Goal: Task Accomplishment & Management: Manage account settings

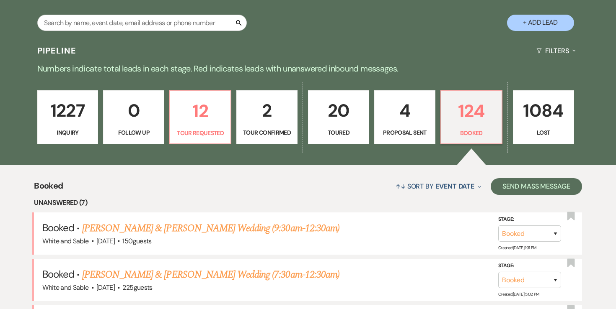
scroll to position [178, 0]
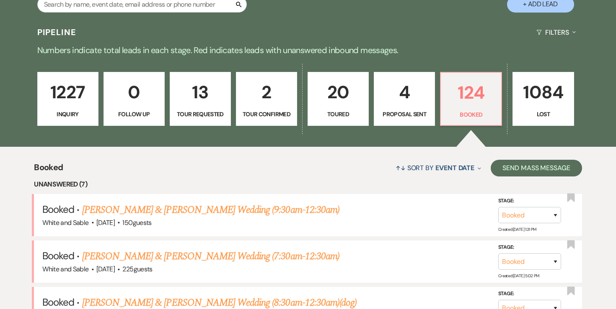
click at [79, 87] on p "1227" at bounding box center [68, 92] width 50 height 28
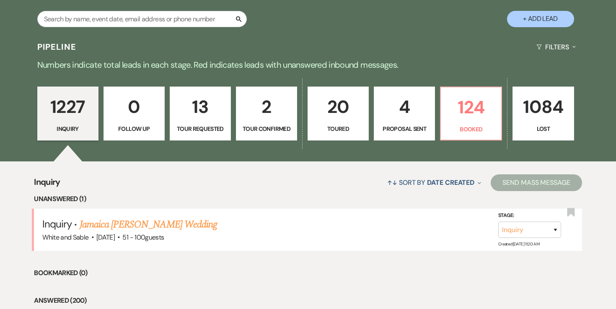
scroll to position [162, 0]
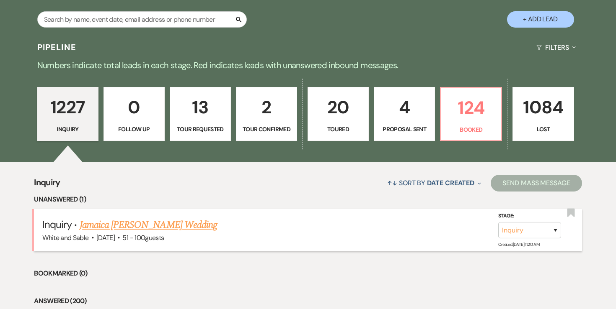
click at [173, 225] on link "Jamaica Perrier-Morris's Wedding" at bounding box center [148, 225] width 137 height 15
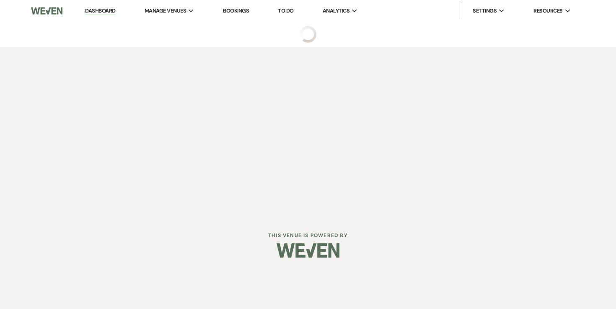
select select "2"
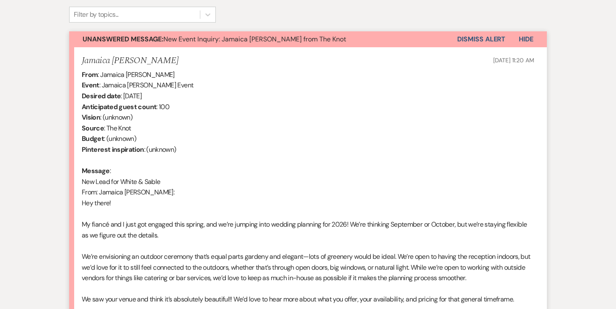
scroll to position [712, 0]
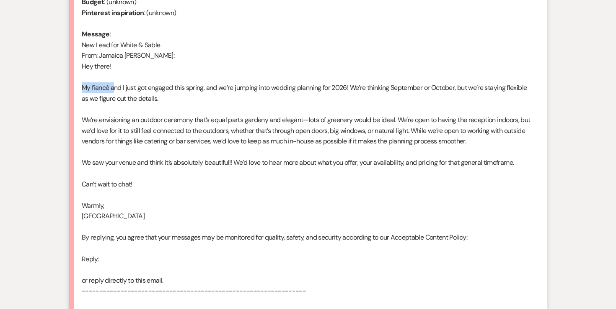
drag, startPoint x: 82, startPoint y: 79, endPoint x: 114, endPoint y: 83, distance: 32.9
click at [114, 83] on div "From : Jamaica Perrier-Morris Event : Jamaica Perrier-Morris's Event Desired da…" at bounding box center [308, 185] width 452 height 504
click at [110, 70] on div "From : Jamaica Perrier-Morris Event : Jamaica Perrier-Morris's Event Desired da…" at bounding box center [308, 185] width 452 height 504
drag, startPoint x: 80, startPoint y: 57, endPoint x: 100, endPoint y: 57, distance: 19.3
click at [100, 57] on li "Jamaica Perrier-Morris Aug 18, 2025, 11:20 AM From : Jamaica Perrier-Morris Eve…" at bounding box center [307, 177] width 477 height 535
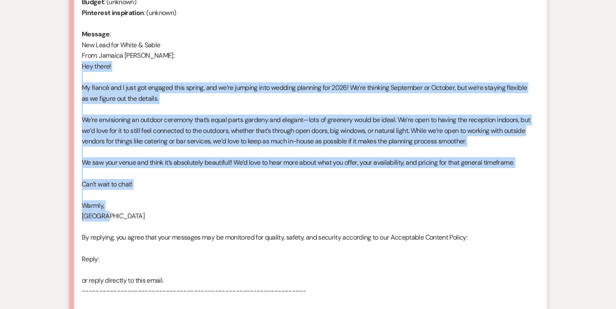
drag, startPoint x: 106, startPoint y: 205, endPoint x: 57, endPoint y: 55, distance: 158.0
copy div "Hey there! My fiancé and I just got engaged this spring, and we’re jumping into…"
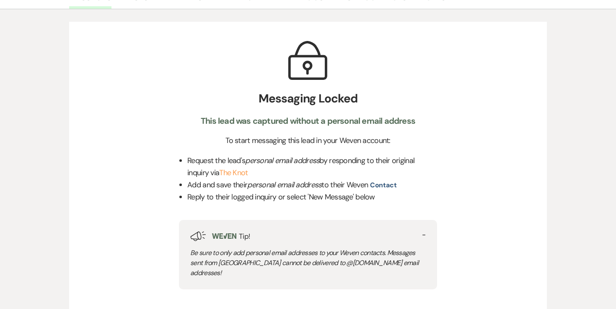
scroll to position [0, 0]
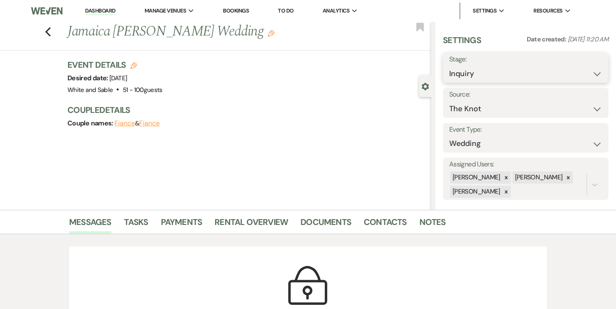
click at [464, 73] on select "Inquiry Follow Up Tour Requested Tour Confirmed Toured Proposal Sent Booked Lost" at bounding box center [525, 74] width 153 height 16
select select "8"
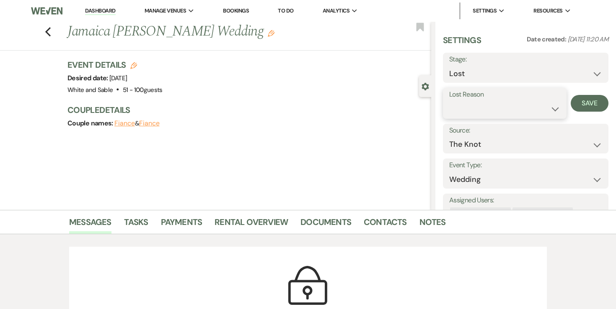
click at [517, 103] on select "Booked Elsewhere Budget Date Unavailable No Response Not a Good Match Capacity …" at bounding box center [504, 109] width 111 height 16
select select "4"
click at [595, 101] on button "Save" at bounding box center [589, 103] width 38 height 17
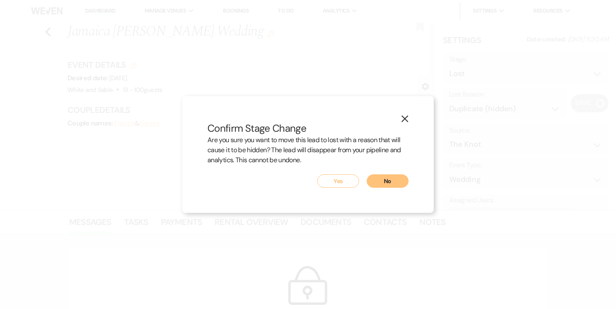
click at [330, 186] on button "Yes" at bounding box center [338, 181] width 42 height 13
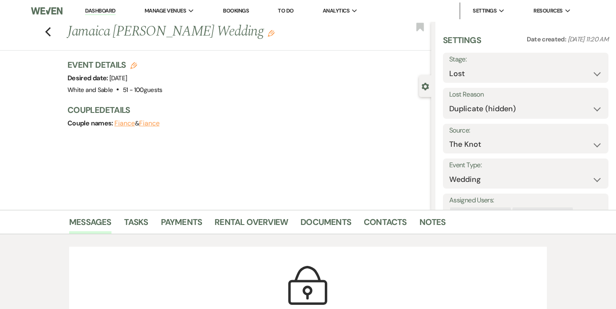
click at [337, 182] on div "Previous Jamaica Perrier-Morris's Wedding Edit Bookmark Gear Settings Settings …" at bounding box center [215, 116] width 431 height 188
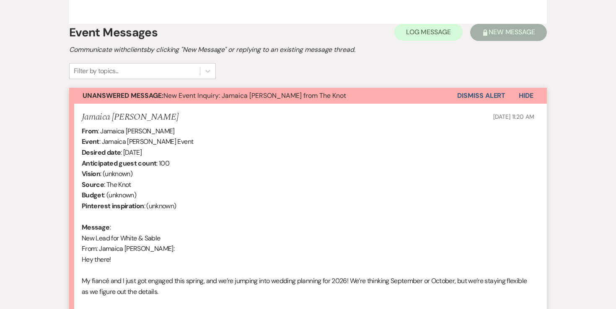
scroll to position [557, 0]
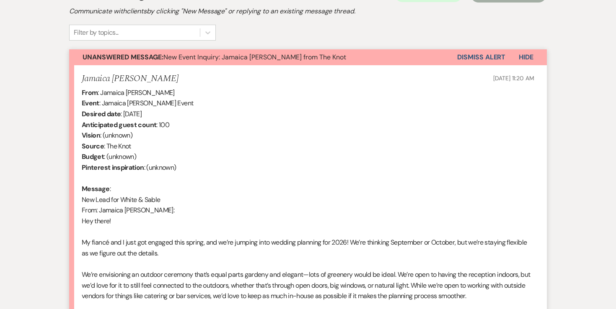
click at [486, 49] on button "Dismiss Alert" at bounding box center [481, 57] width 48 height 16
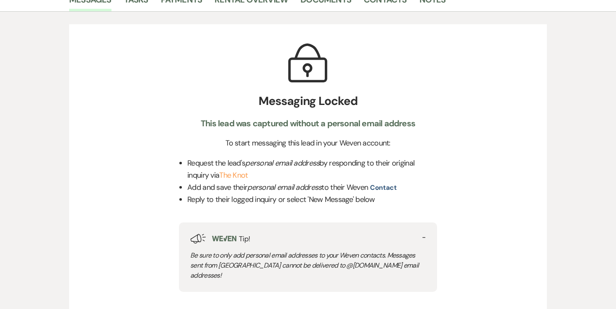
scroll to position [0, 0]
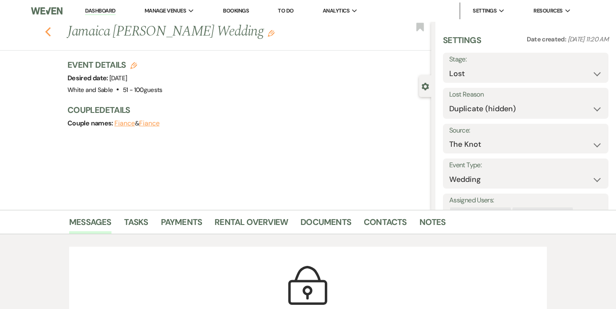
click at [47, 31] on use "button" at bounding box center [47, 31] width 5 height 9
select select "8"
select select "4"
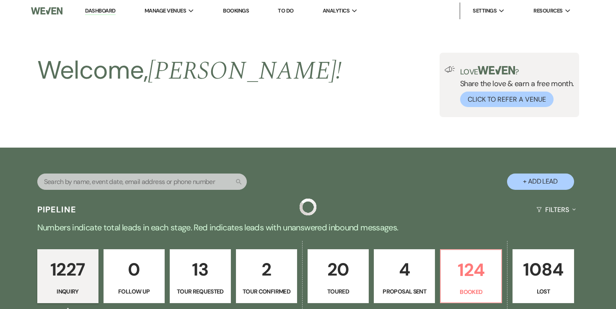
scroll to position [162, 0]
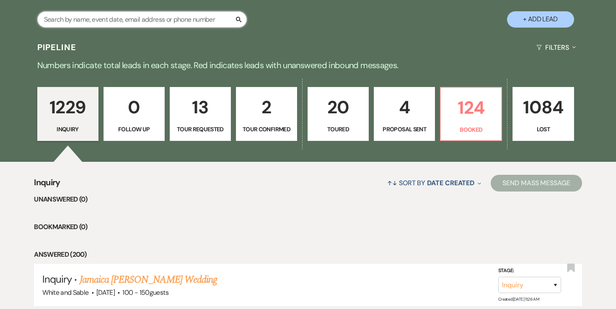
click at [150, 21] on input "text" at bounding box center [141, 19] width 209 height 16
type input "j"
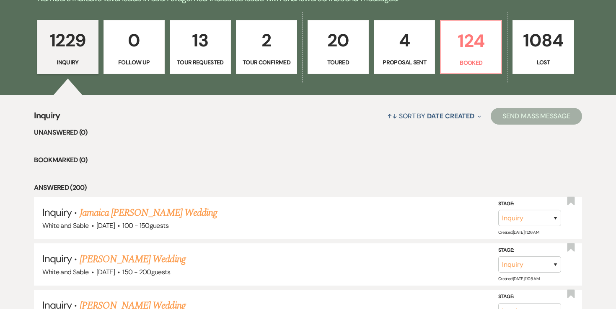
scroll to position [247, 0]
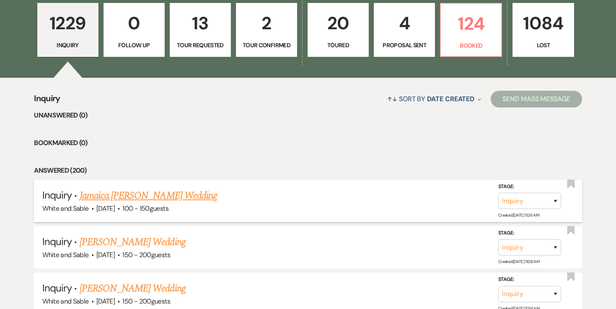
click at [168, 194] on link "Jamaica Perrier-Morris's Wedding" at bounding box center [148, 195] width 137 height 15
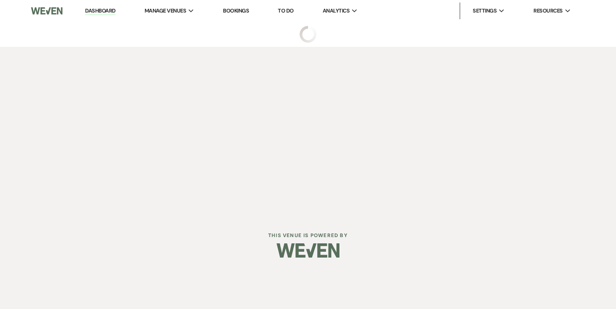
select select "5"
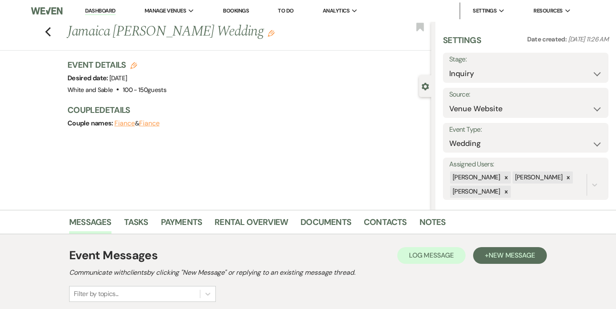
scroll to position [98, 0]
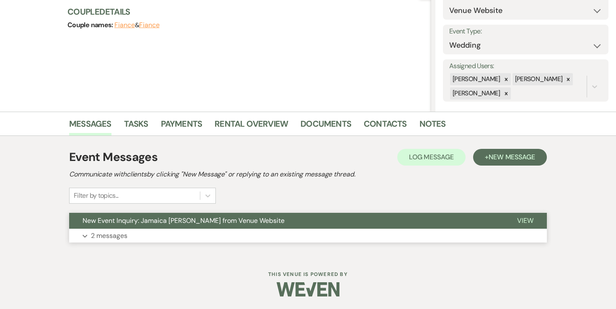
click at [118, 237] on p "2 messages" at bounding box center [109, 236] width 36 height 11
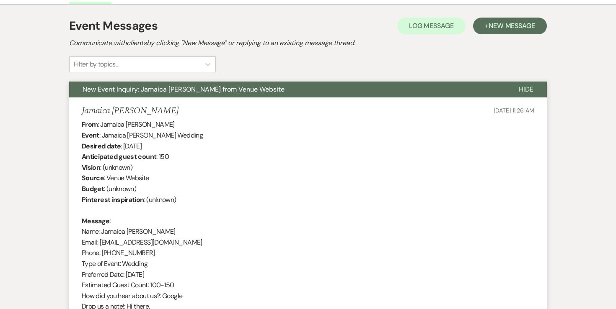
scroll to position [224, 0]
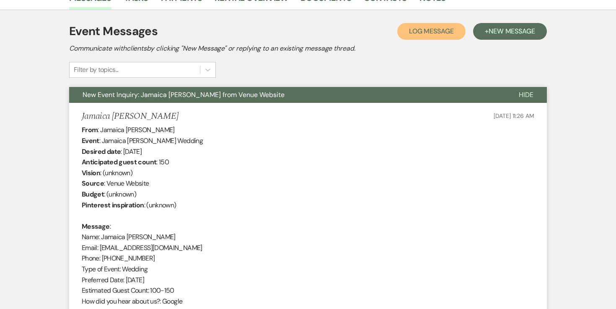
click at [446, 35] on span "Log Message" at bounding box center [431, 31] width 45 height 9
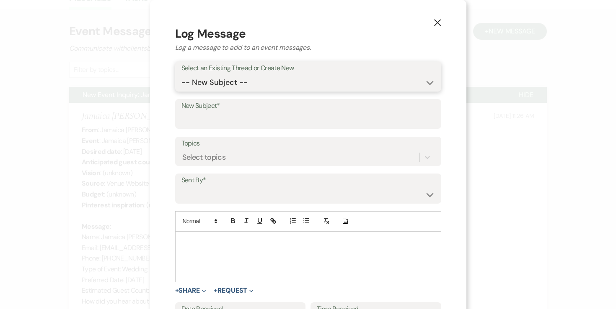
click at [371, 81] on select "-- New Subject -- New Event Inquiry: Jamaica Perrier-Morris from Venue Website" at bounding box center [307, 83] width 253 height 16
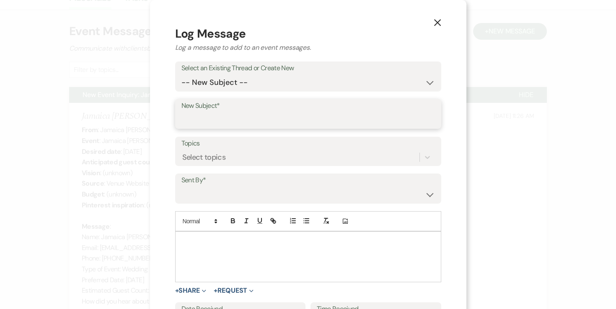
click at [320, 116] on input "New Subject*" at bounding box center [307, 120] width 253 height 16
click at [340, 234] on div at bounding box center [307, 258] width 265 height 50
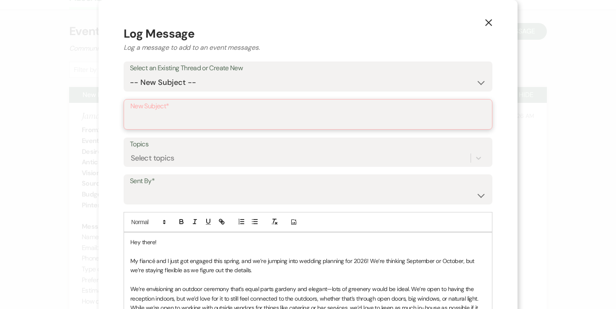
click at [240, 115] on input "New Subject*" at bounding box center [307, 120] width 355 height 16
type input "m"
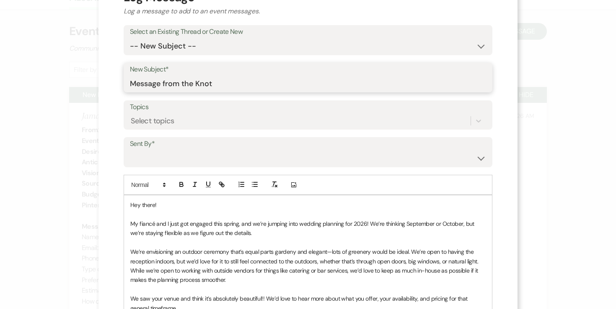
scroll to position [37, 0]
type input "Message from the Knot"
click at [222, 158] on select "Angela Oldenburger (angela@whiteandsable.com) Landon Oldenburger (landon@whitea…" at bounding box center [308, 158] width 356 height 16
select select "contact-371978"
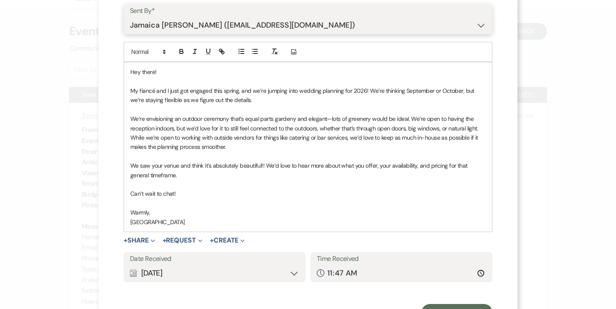
scroll to position [206, 0]
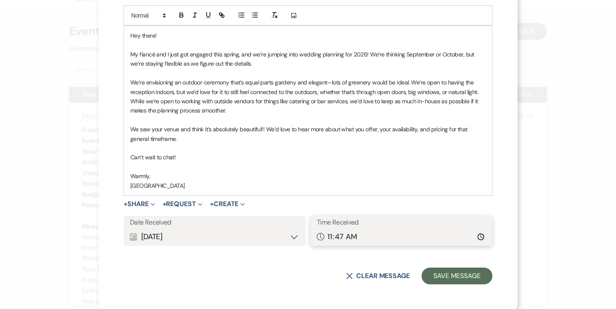
click at [339, 237] on input "11:47" at bounding box center [401, 237] width 169 height 16
type input "11:20"
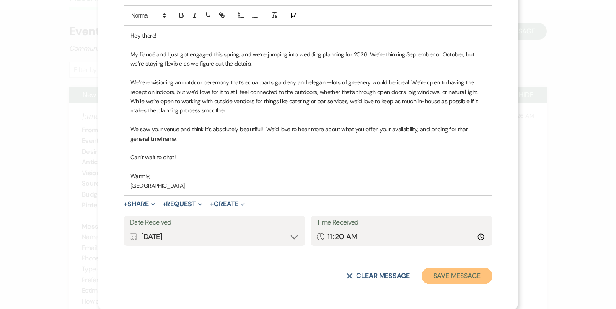
click at [447, 275] on button "Save Message" at bounding box center [456, 276] width 71 height 17
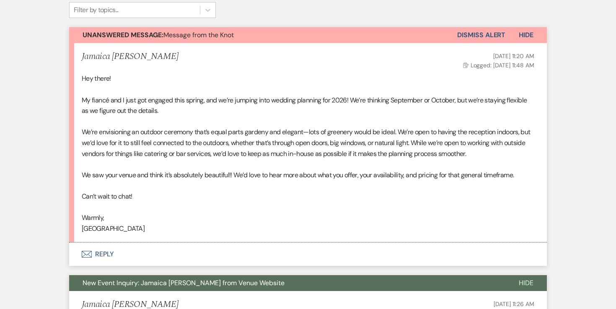
scroll to position [281, 0]
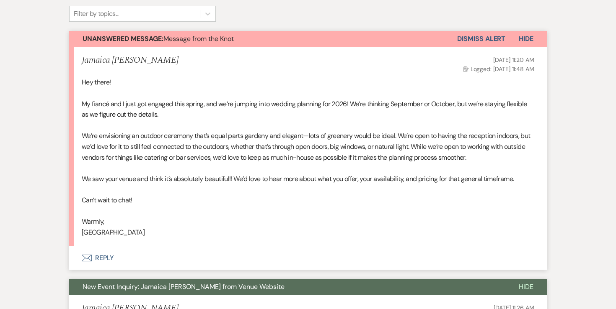
drag, startPoint x: 163, startPoint y: 60, endPoint x: 67, endPoint y: 56, distance: 96.0
copy h5 "Jamaica Perrier-Morris"
click at [487, 41] on button "Dismiss Alert" at bounding box center [481, 39] width 48 height 16
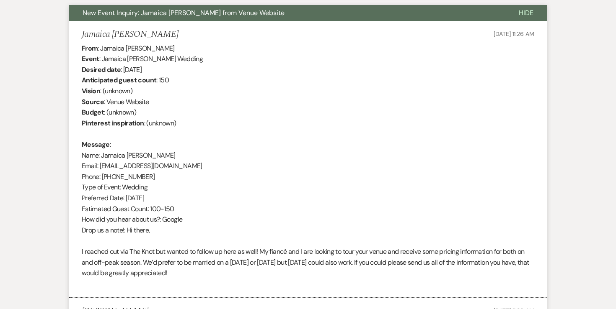
scroll to position [0, 0]
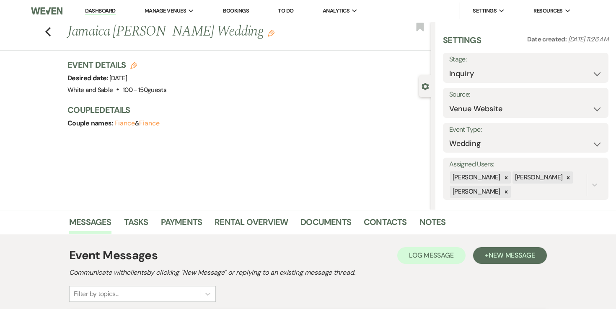
click at [105, 8] on link "Dashboard" at bounding box center [100, 11] width 30 height 8
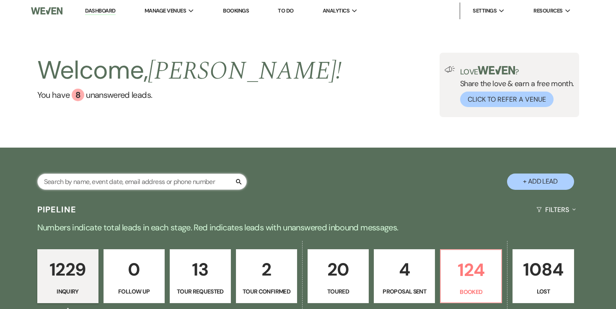
click at [91, 182] on input "text" at bounding box center [141, 182] width 209 height 16
type input "ahlstrom"
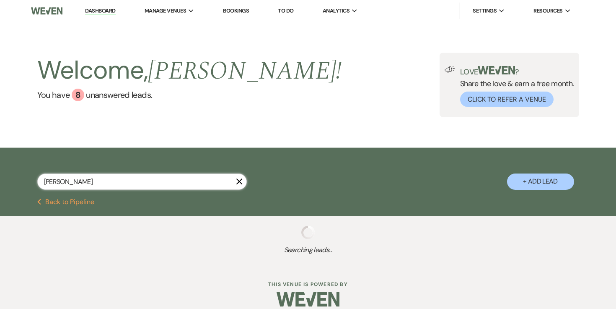
select select "2"
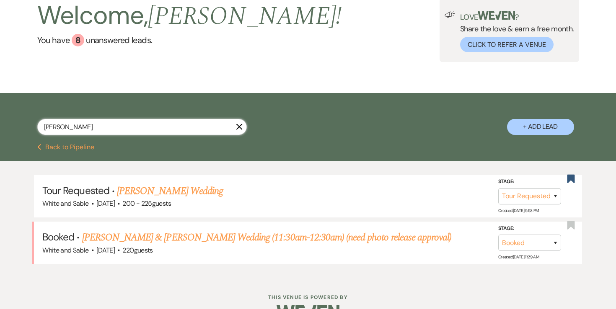
scroll to position [57, 0]
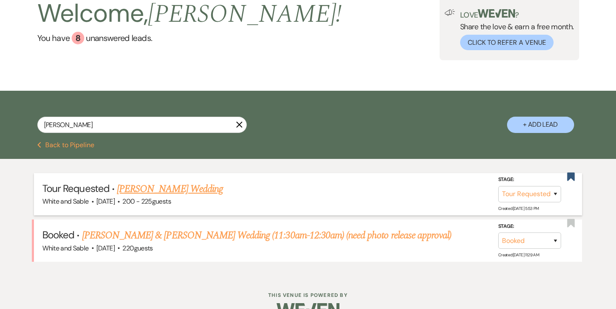
click at [177, 190] on link "Drew Ahlstrom's Wedding" at bounding box center [170, 189] width 106 height 15
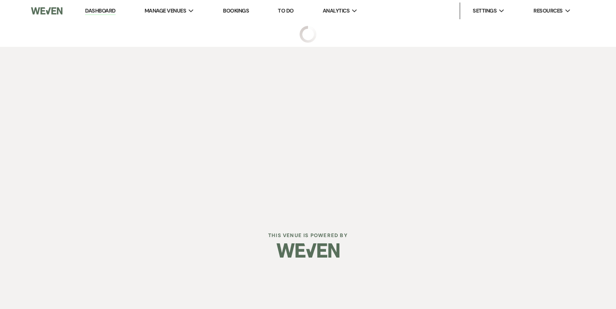
select select "2"
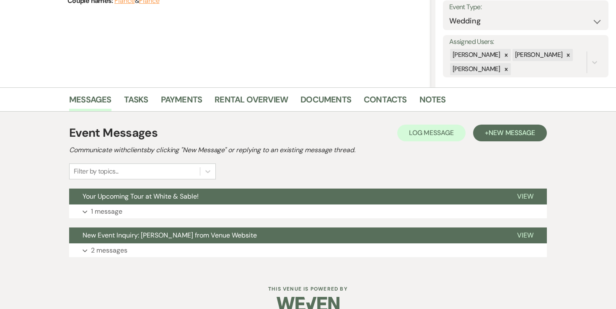
scroll to position [124, 0]
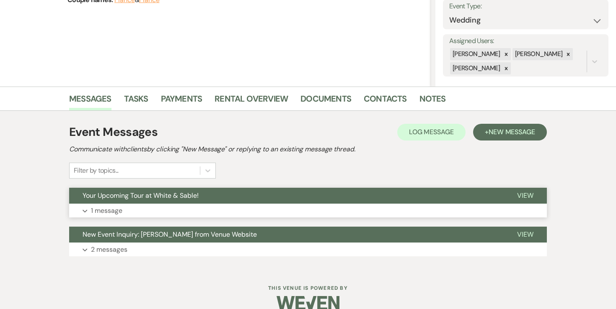
click at [108, 213] on p "1 message" at bounding box center [106, 211] width 31 height 11
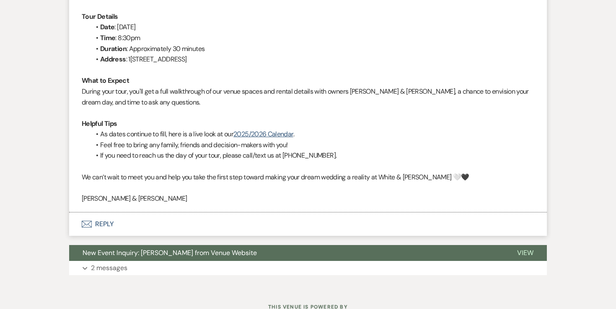
scroll to position [410, 0]
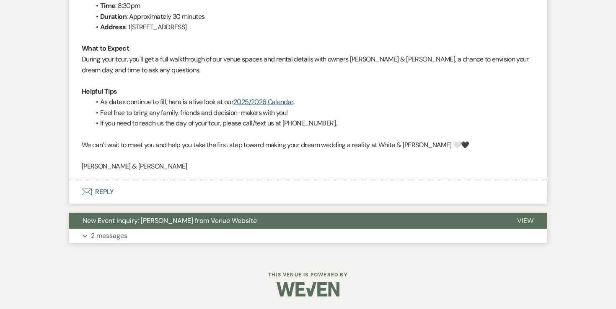
click at [118, 239] on p "2 messages" at bounding box center [109, 236] width 36 height 11
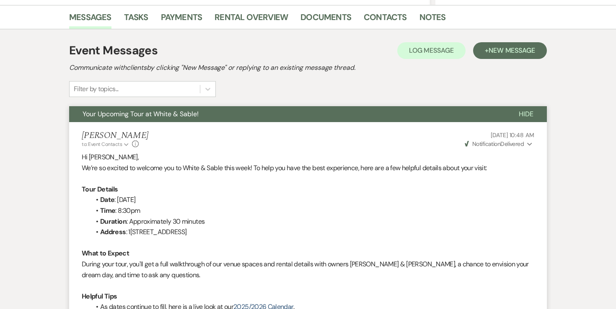
scroll to position [0, 0]
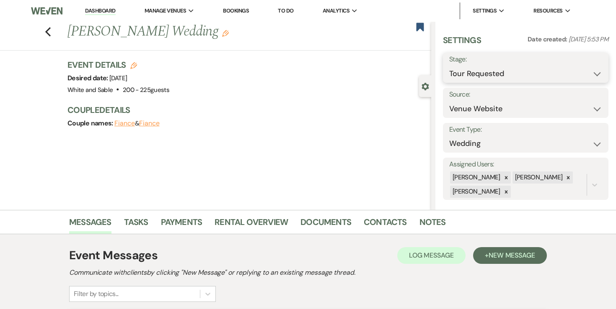
click at [479, 76] on select "Inquiry Follow Up Tour Requested Tour Confirmed Toured Proposal Sent Booked Lost" at bounding box center [525, 74] width 153 height 16
click at [468, 108] on select "Weven Venue Website Instagram Facebook Pinterest Google The Knot Wedding Wire H…" at bounding box center [525, 109] width 153 height 16
select select "12"
click at [570, 99] on button "Save" at bounding box center [585, 103] width 45 height 17
click at [392, 217] on link "Contacts" at bounding box center [384, 225] width 43 height 18
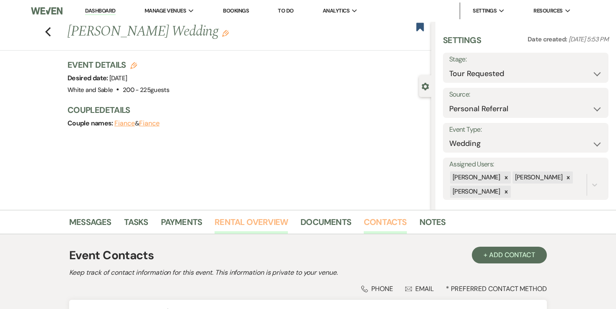
scroll to position [100, 0]
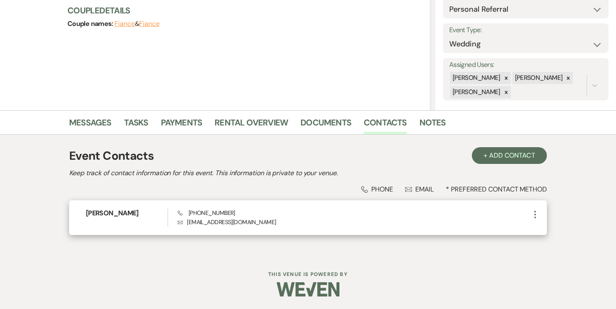
click at [533, 213] on icon "More" at bounding box center [535, 215] width 10 height 10
click at [539, 229] on button "Pencil Edit" at bounding box center [555, 231] width 50 height 14
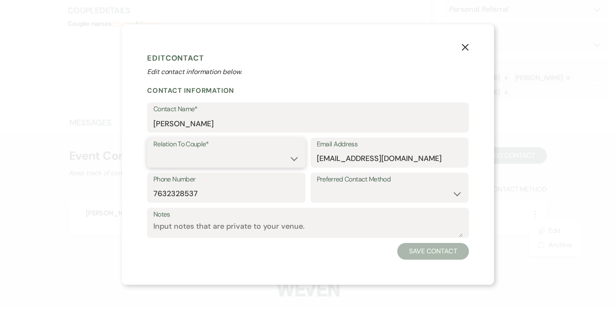
click at [237, 156] on select "Couple Planner Parent of Couple Family Member Friend Other" at bounding box center [226, 159] width 146 height 16
select select "1"
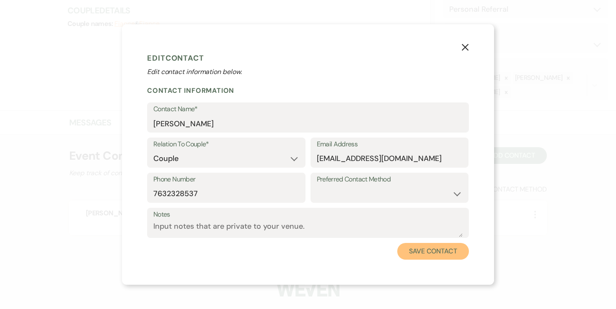
click at [436, 252] on button "Save Contact" at bounding box center [433, 251] width 72 height 17
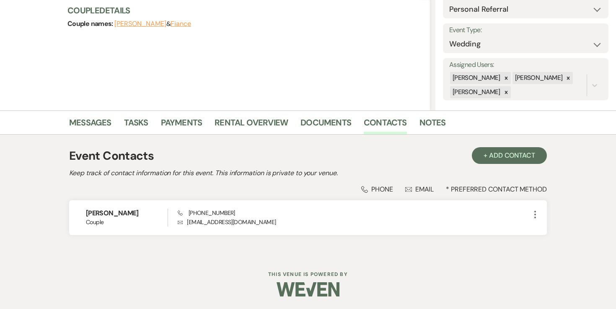
click at [288, 68] on div "Previous Drew Ahlstrom & Fiance's Wedding Edit Bookmark Gear Settings Settings …" at bounding box center [215, 16] width 431 height 188
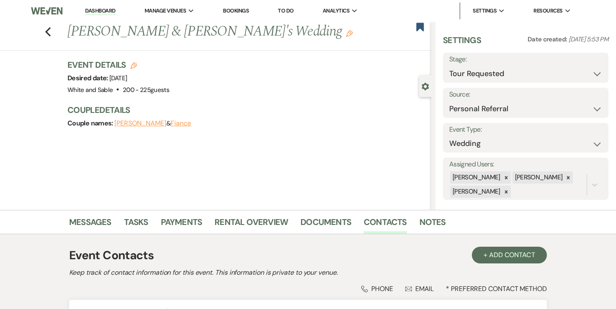
click at [103, 12] on link "Dashboard" at bounding box center [100, 11] width 30 height 8
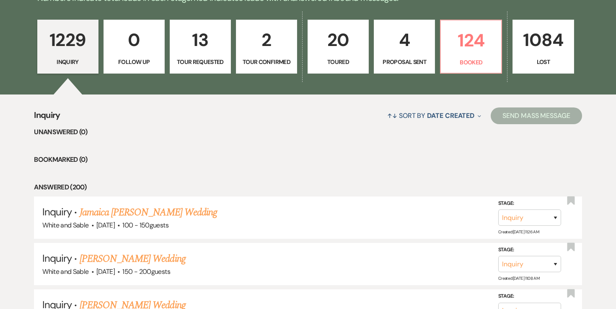
scroll to position [88, 0]
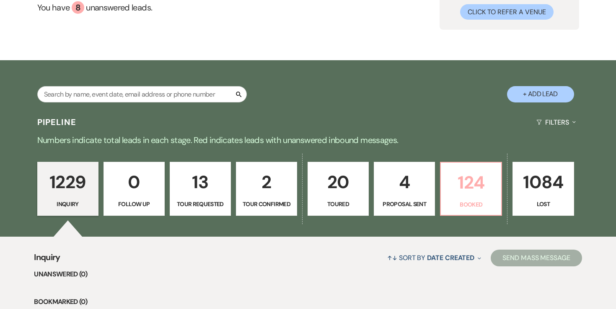
click at [455, 182] on p "124" at bounding box center [471, 183] width 50 height 28
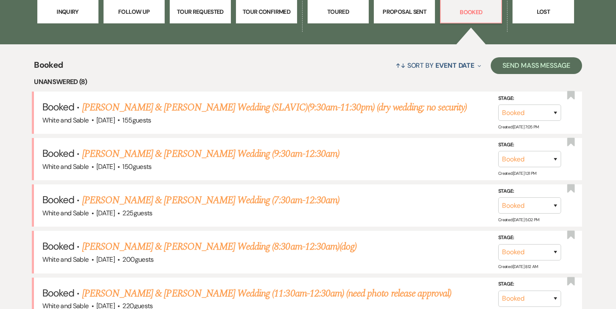
scroll to position [281, 0]
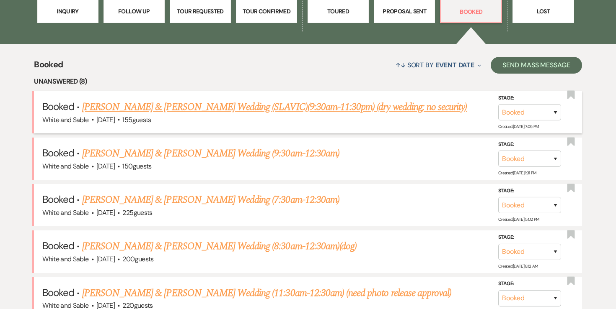
click at [396, 110] on link "Jessica Gorea & Stan Chubenko's Wedding (SLAVIC)(9:30am-11:30pm) (dry wedding; …" at bounding box center [274, 107] width 385 height 15
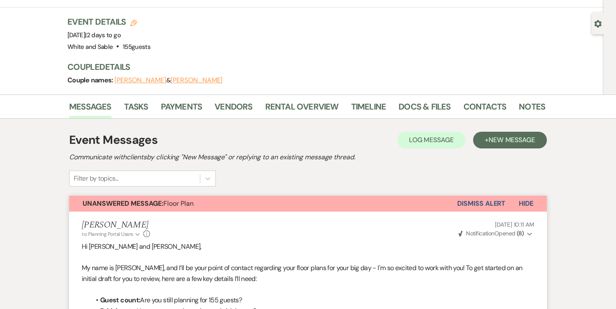
scroll to position [72, 0]
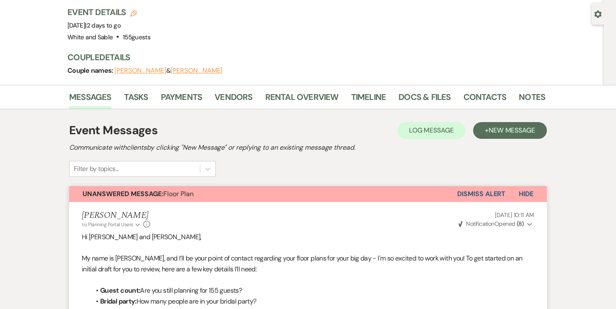
click at [465, 193] on button "Dismiss Alert" at bounding box center [481, 194] width 48 height 16
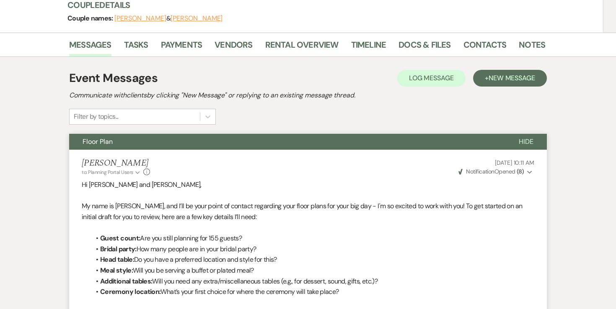
scroll to position [0, 0]
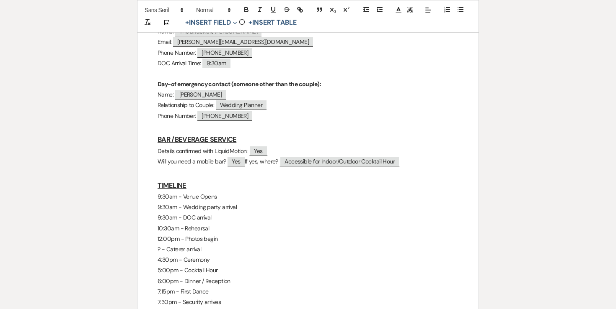
scroll to position [707, 0]
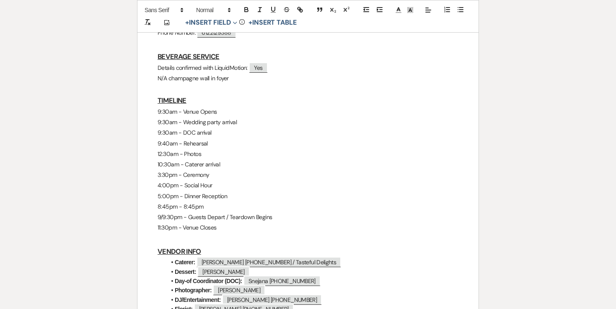
scroll to position [442, 0]
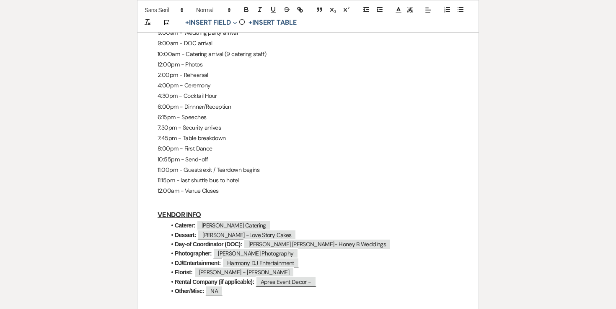
scroll to position [560, 0]
